Goal: Task Accomplishment & Management: Manage account settings

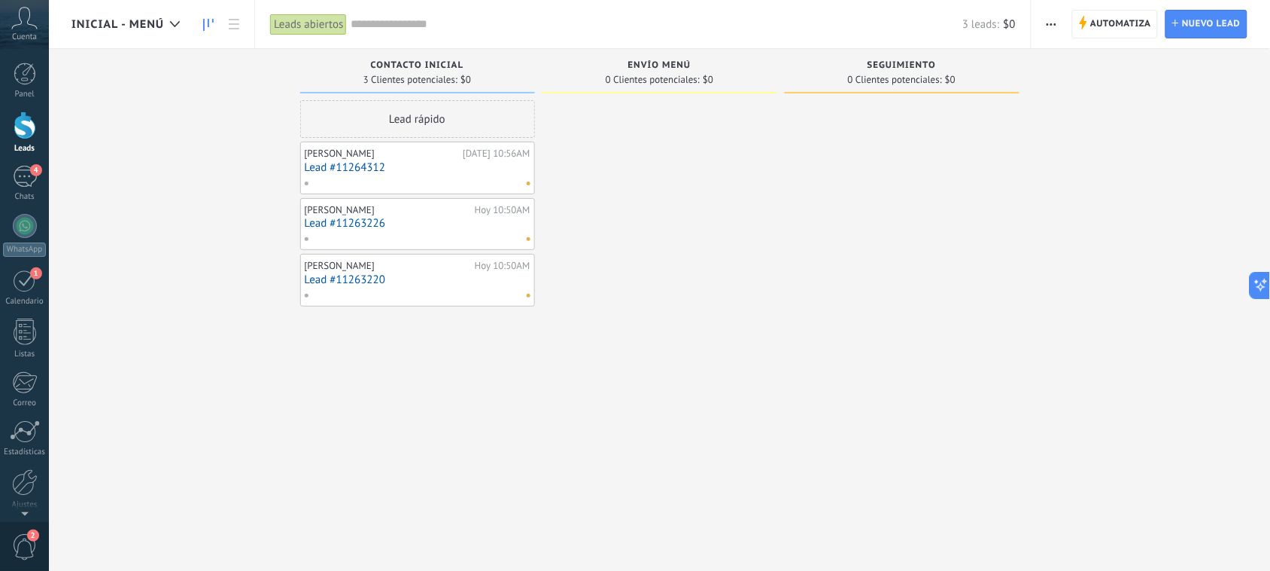
click at [34, 128] on div at bounding box center [25, 125] width 23 height 28
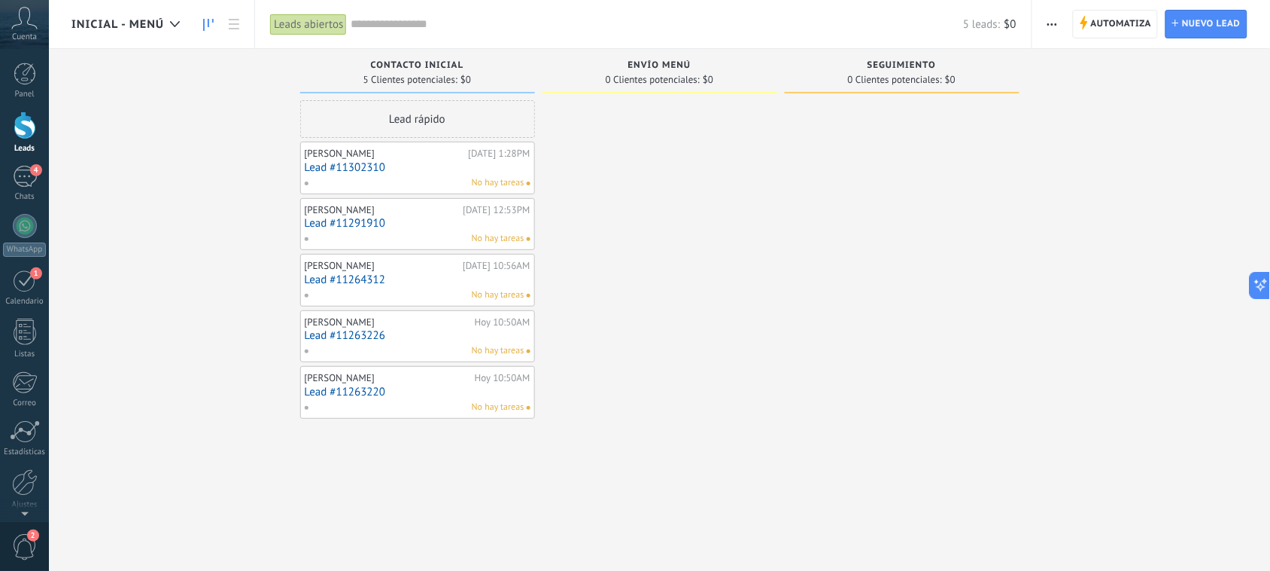
click at [448, 166] on link "Lead #11302310" at bounding box center [418, 167] width 226 height 13
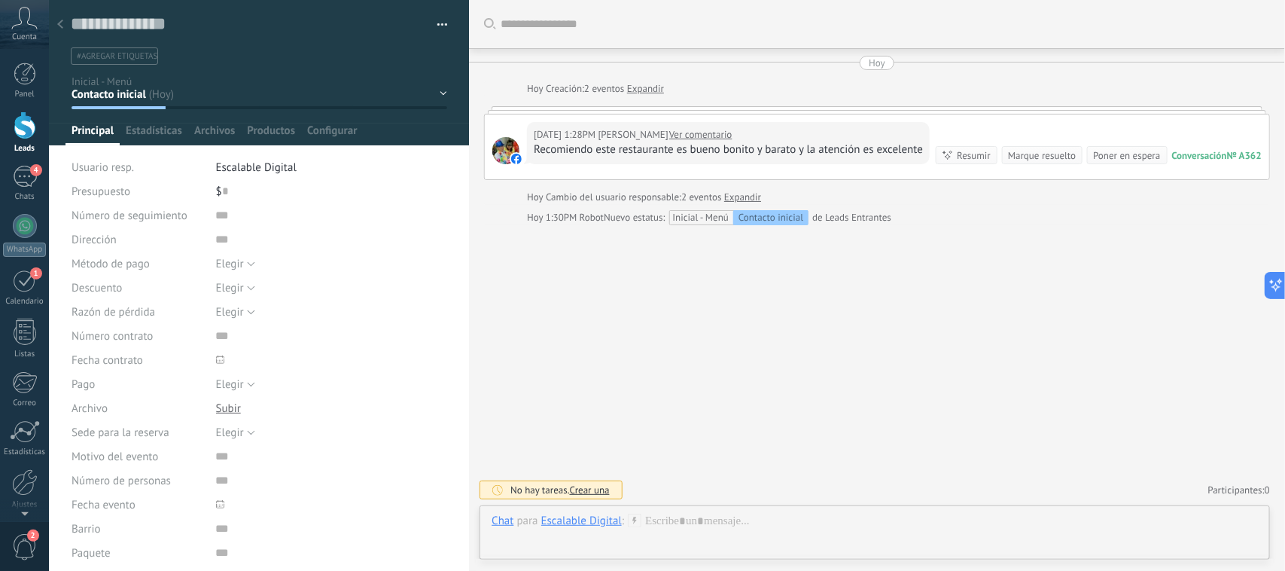
scroll to position [23, 0]
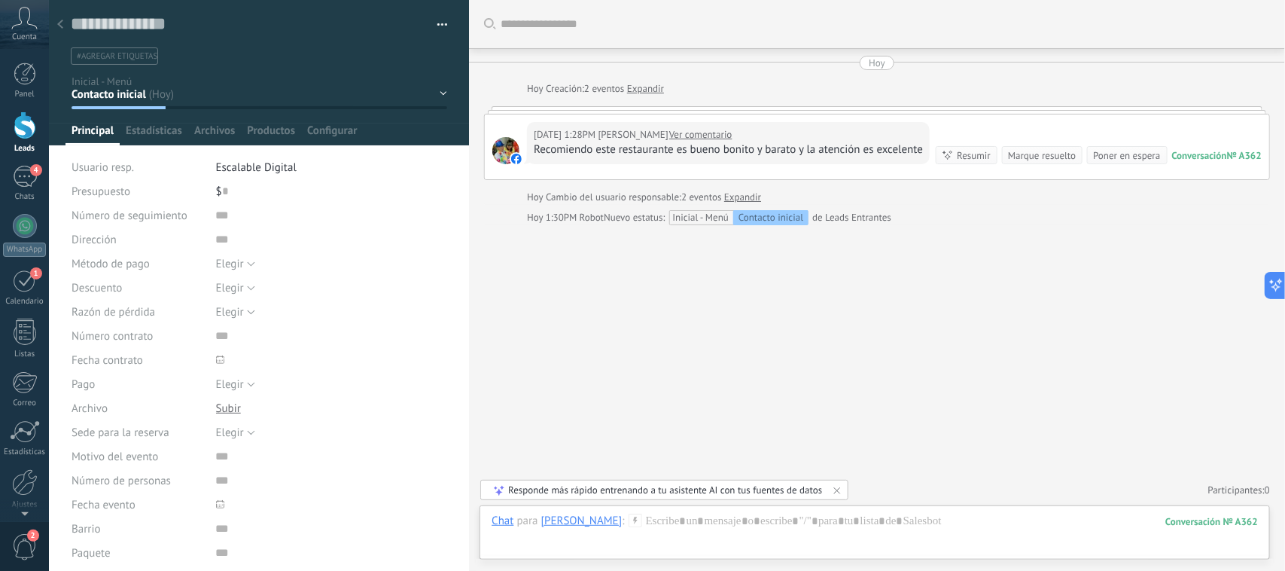
click at [708, 137] on link "Ver comentario" at bounding box center [700, 134] width 63 height 15
